Goal: Task Accomplishment & Management: Manage account settings

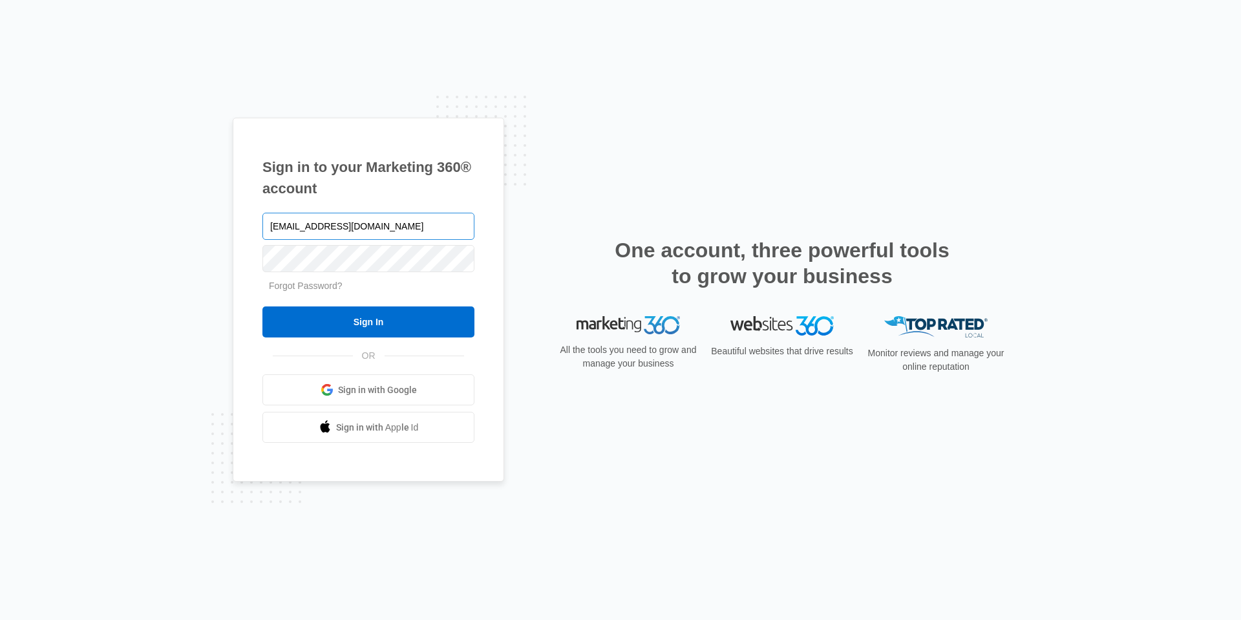
type input "[EMAIL_ADDRESS][DOMAIN_NAME]"
click at [262, 306] on input "Sign In" at bounding box center [368, 321] width 212 height 31
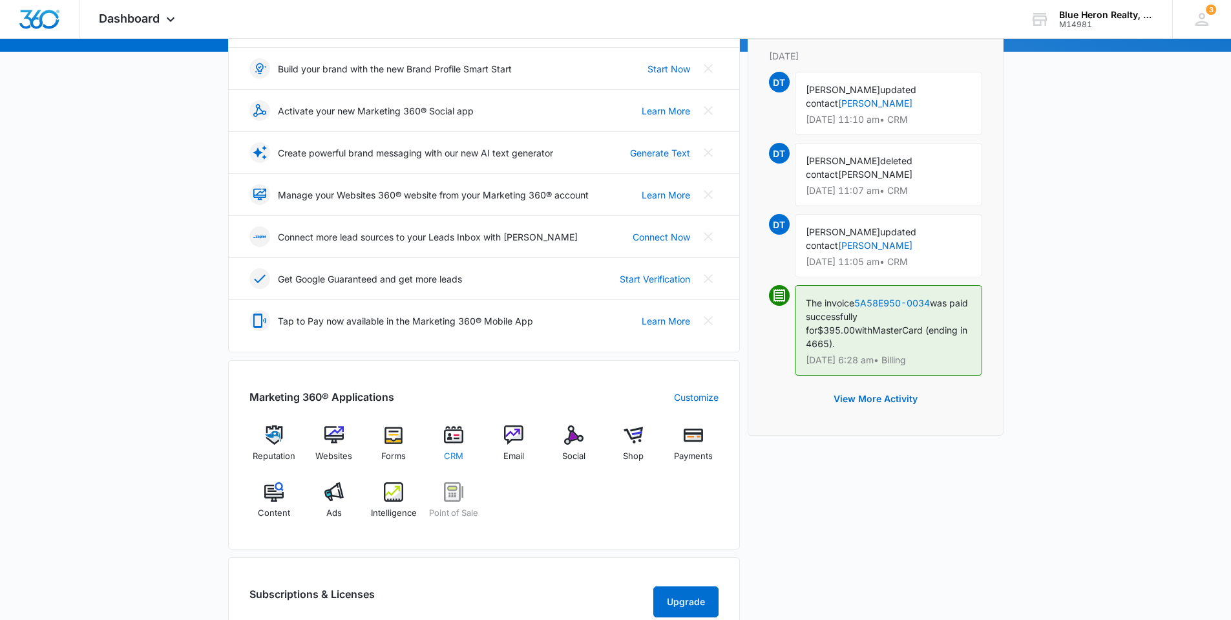
scroll to position [194, 0]
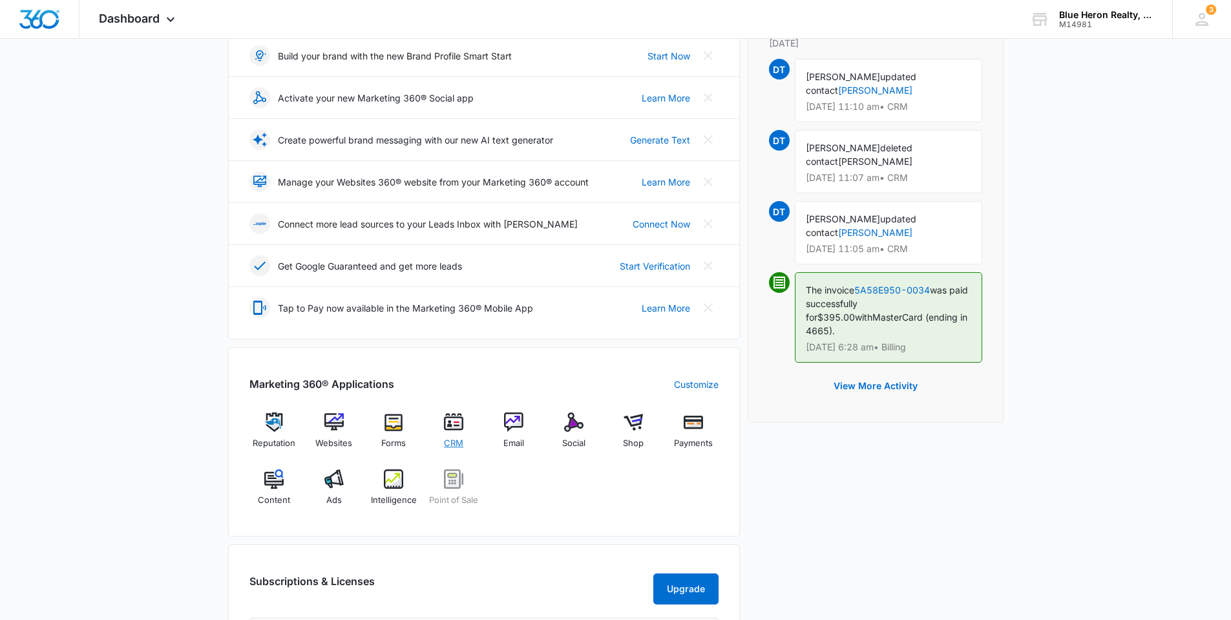
click at [457, 429] on img at bounding box center [453, 421] width 19 height 19
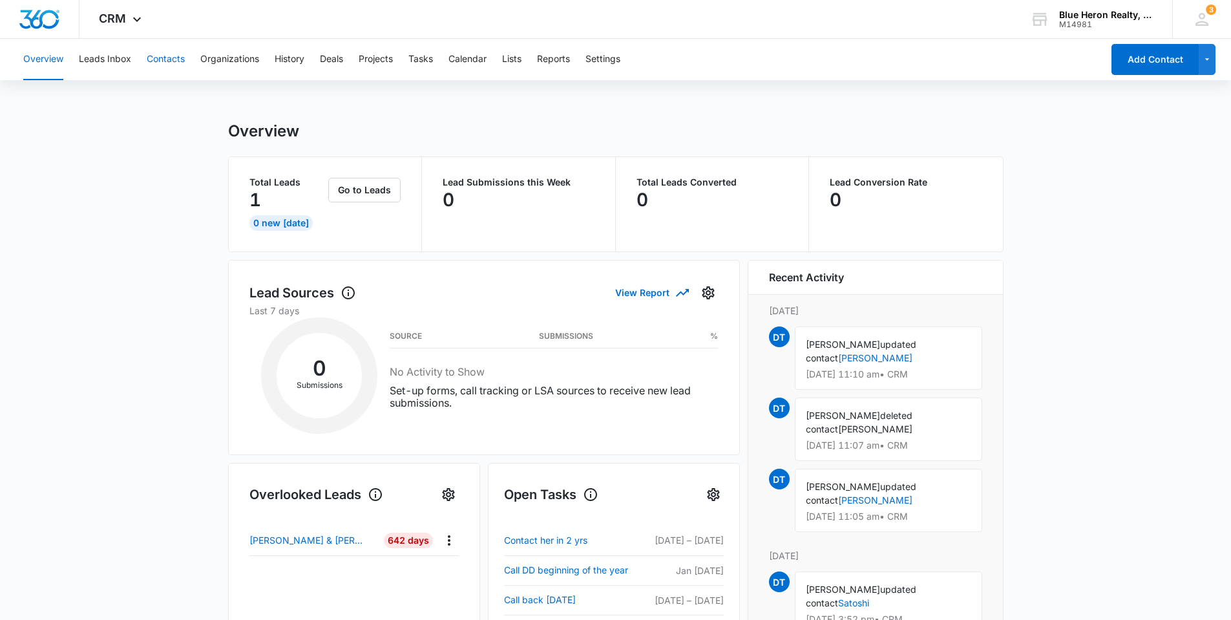
click at [168, 61] on button "Contacts" at bounding box center [166, 59] width 38 height 41
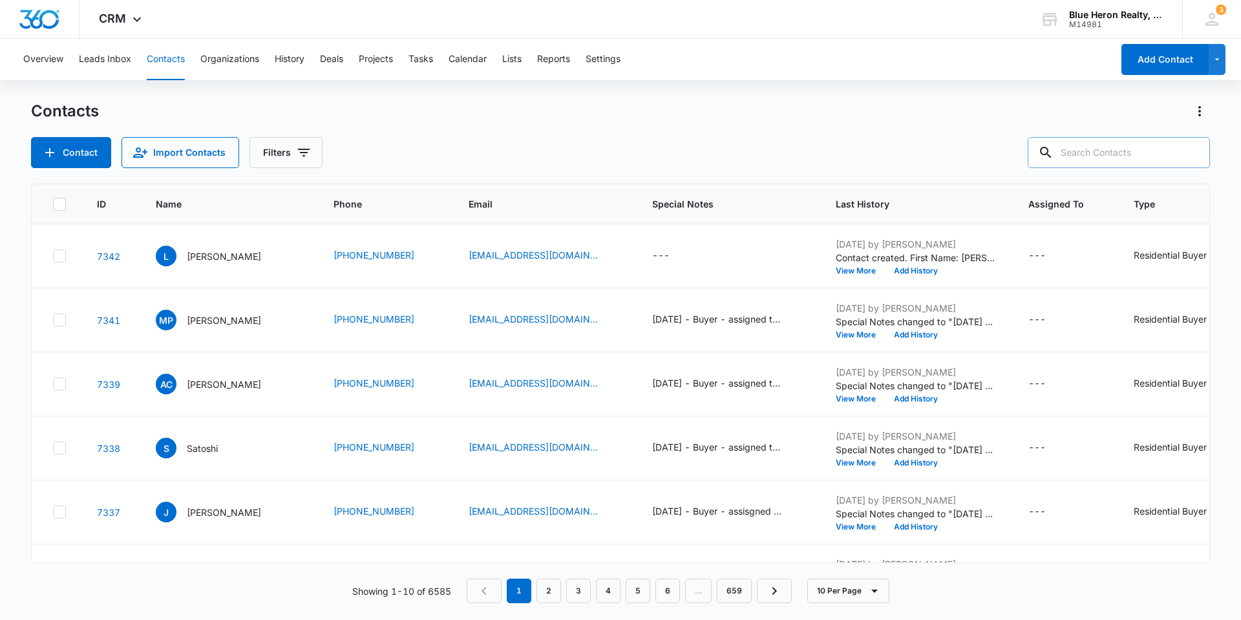
click at [1099, 153] on input "text" at bounding box center [1118, 152] width 182 height 31
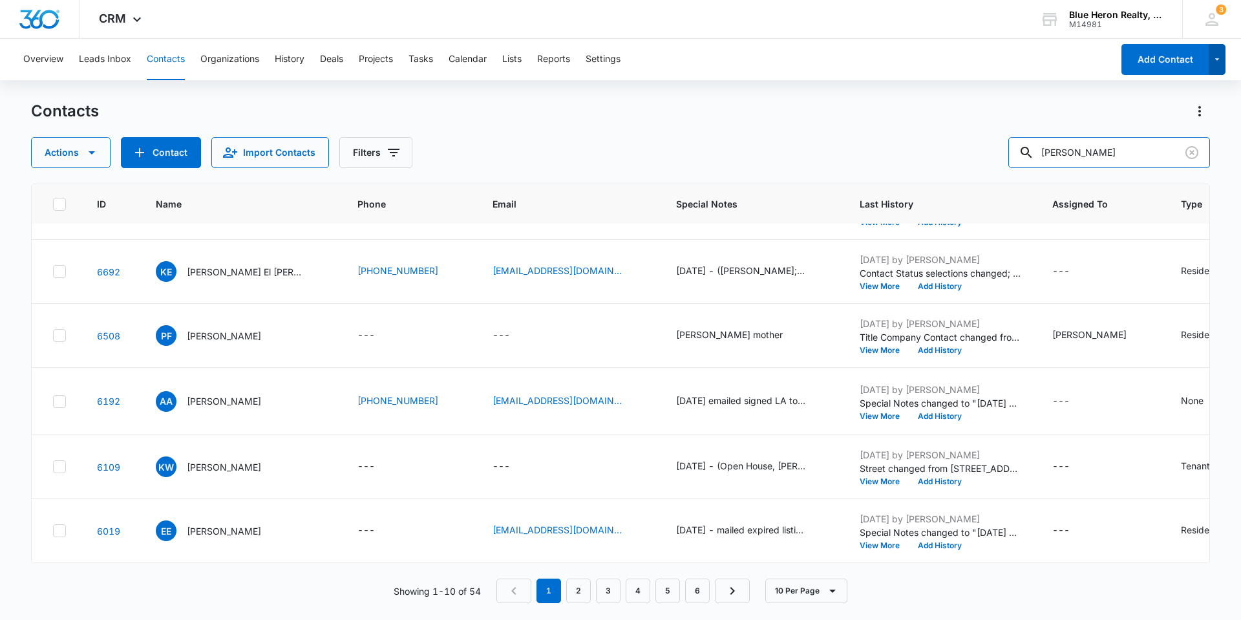
scroll to position [523, 0]
click at [1053, 154] on input "kim" at bounding box center [1109, 152] width 202 height 31
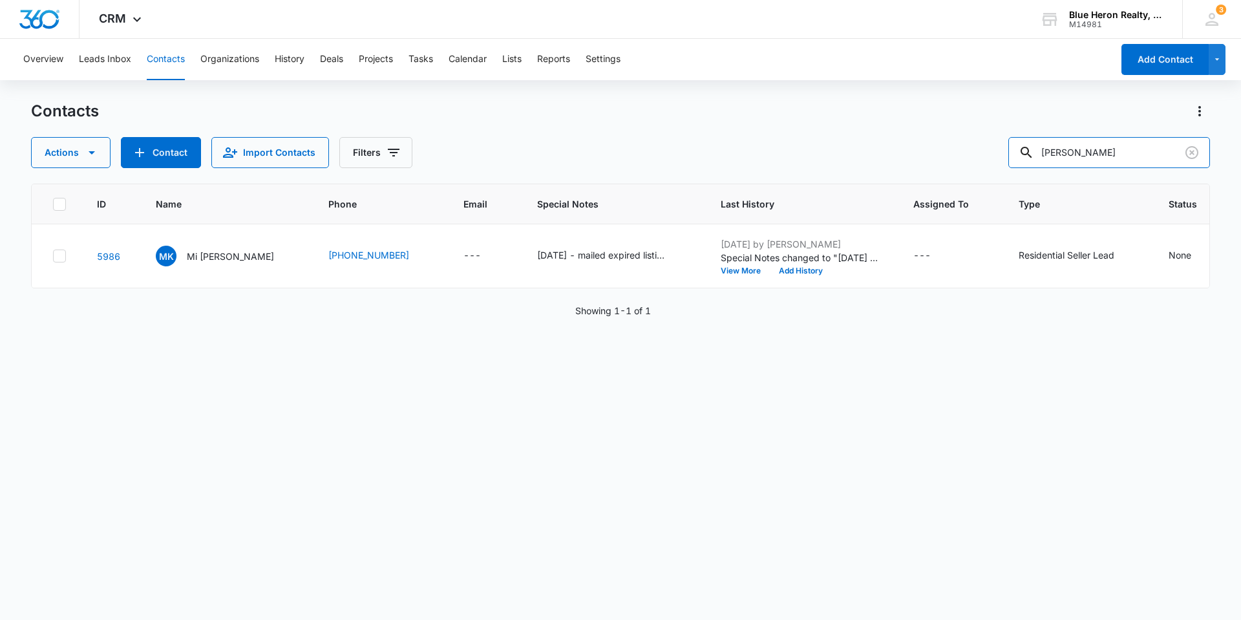
scroll to position [0, 0]
drag, startPoint x: 1148, startPoint y: 157, endPoint x: 843, endPoint y: 158, distance: 305.7
click at [844, 158] on div "Actions Contact Import Contacts Filters mikyoung kim" at bounding box center [620, 152] width 1179 height 31
type input "Gyeong kim"
